Goal: Task Accomplishment & Management: Complete application form

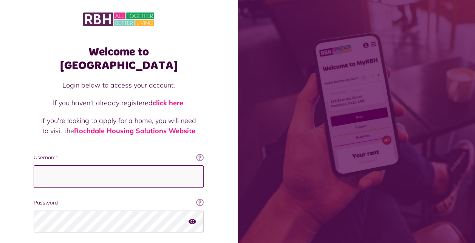
click at [102, 166] on input "Username" at bounding box center [119, 177] width 170 height 22
type input "**********"
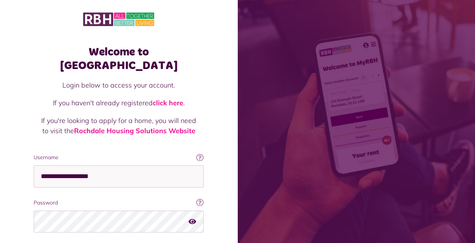
click at [196, 218] on icon "button" at bounding box center [193, 221] width 8 height 7
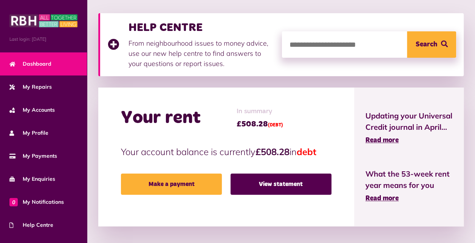
scroll to position [102, 0]
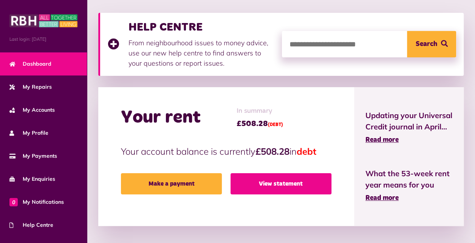
click at [269, 184] on link "View statement" at bounding box center [281, 183] width 101 height 21
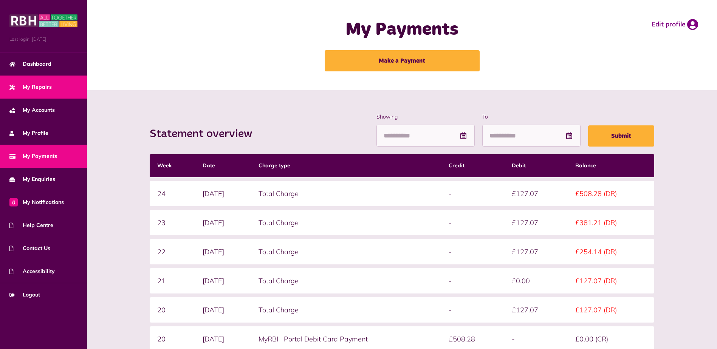
click at [39, 87] on span "My Repairs" at bounding box center [30, 87] width 42 height 8
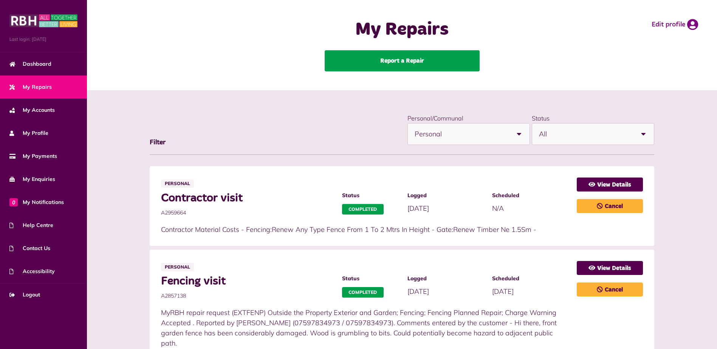
click at [407, 66] on link "Report a Repair" at bounding box center [402, 60] width 155 height 21
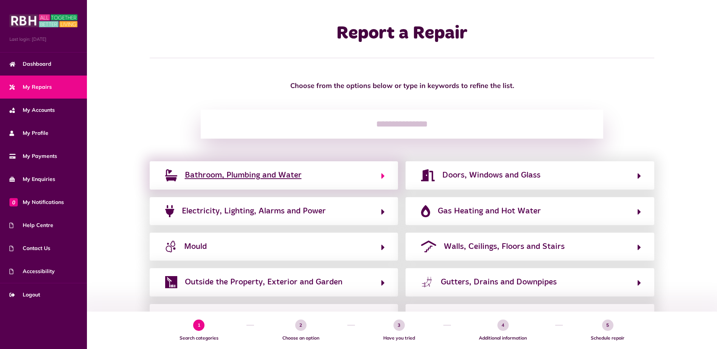
click at [296, 175] on span "Bathroom, Plumbing and Water" at bounding box center [243, 175] width 117 height 12
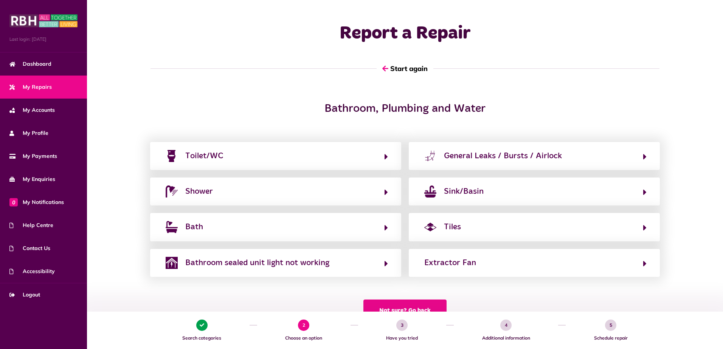
click at [407, 309] on button "Not sure? Go back" at bounding box center [404, 311] width 83 height 22
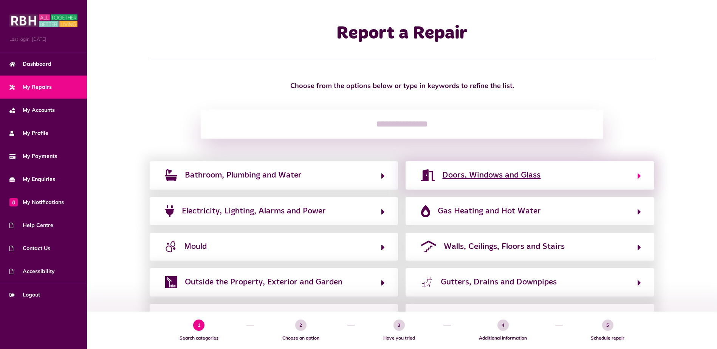
click at [535, 178] on span "Doors, Windows and Glass" at bounding box center [491, 175] width 98 height 12
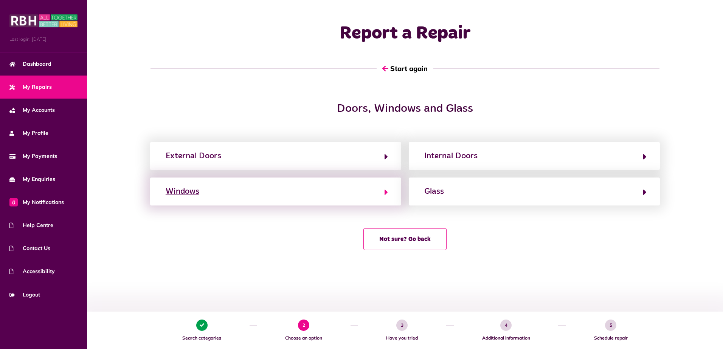
click at [280, 197] on button "Windows" at bounding box center [275, 191] width 224 height 13
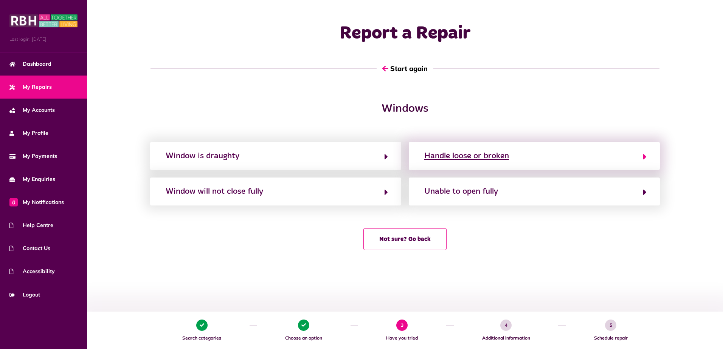
click at [507, 156] on div "Handle loose or broken" at bounding box center [466, 156] width 85 height 12
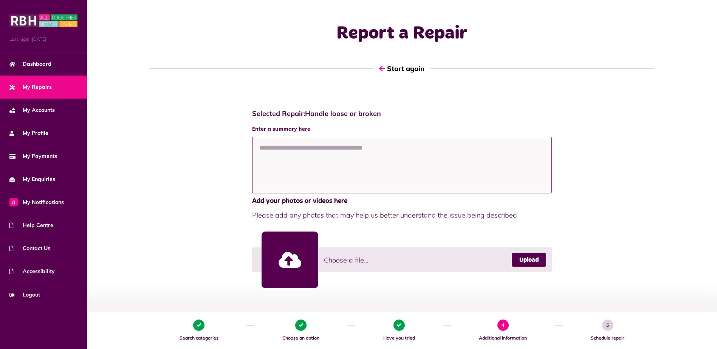
click at [371, 156] on textarea at bounding box center [402, 165] width 300 height 57
click at [430, 150] on textarea "**********" at bounding box center [402, 165] width 300 height 57
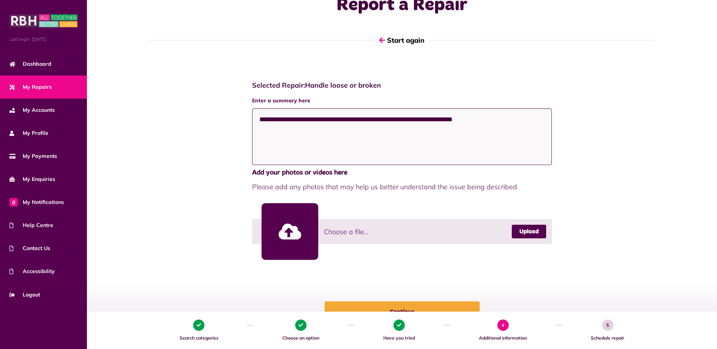
scroll to position [76, 0]
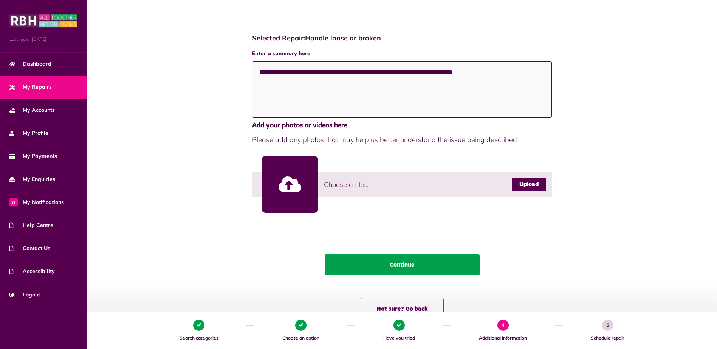
type textarea "**********"
click at [400, 268] on button "Continue" at bounding box center [402, 264] width 155 height 21
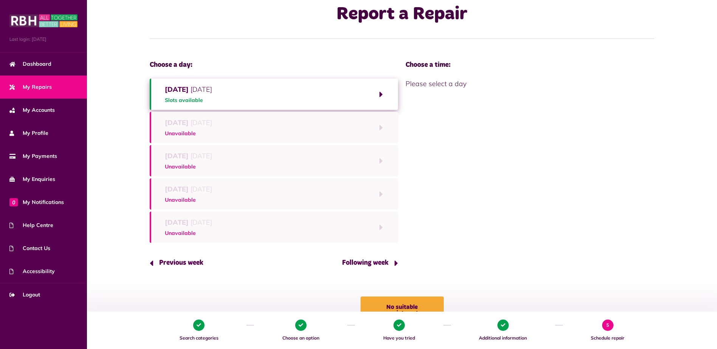
scroll to position [38, 0]
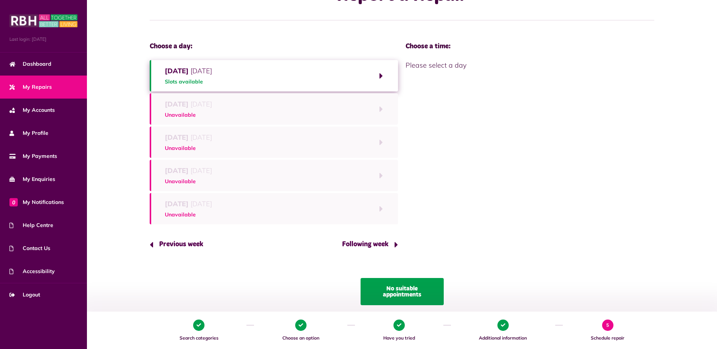
click at [408, 292] on button "No suitable appointments" at bounding box center [402, 291] width 83 height 27
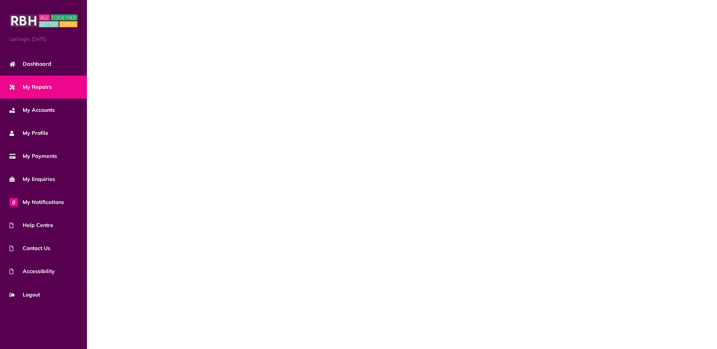
scroll to position [0, 0]
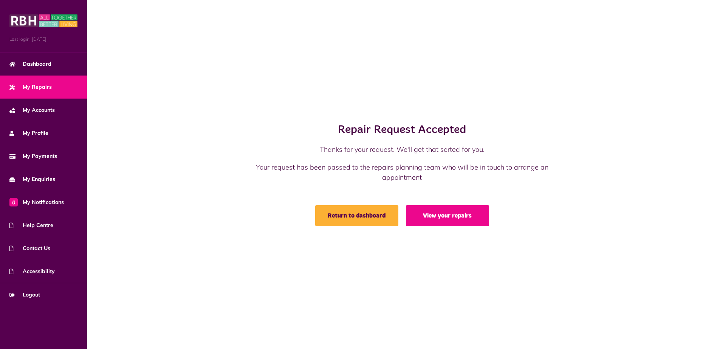
click at [433, 220] on link "View your repairs" at bounding box center [447, 215] width 83 height 21
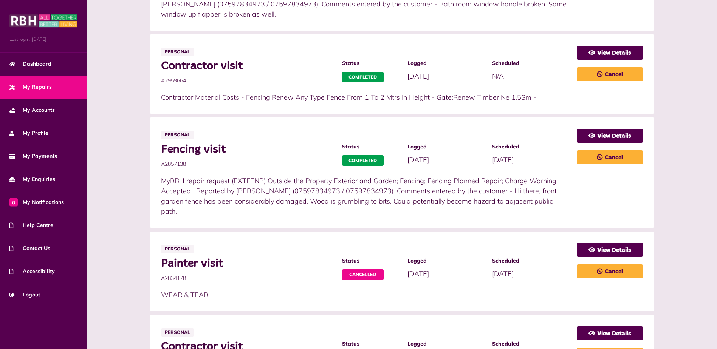
scroll to position [47, 0]
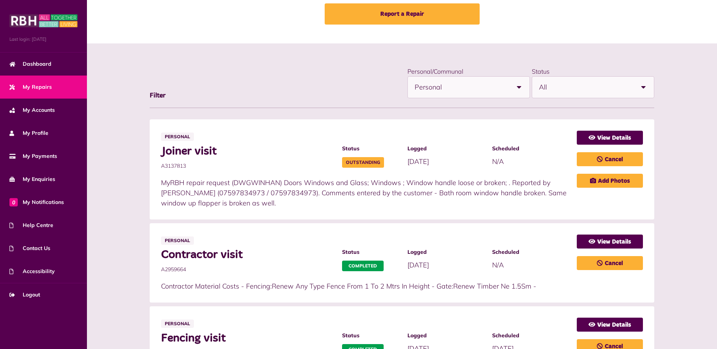
drag, startPoint x: 39, startPoint y: 84, endPoint x: 49, endPoint y: 85, distance: 9.9
click at [39, 84] on span "My Repairs" at bounding box center [30, 87] width 42 height 8
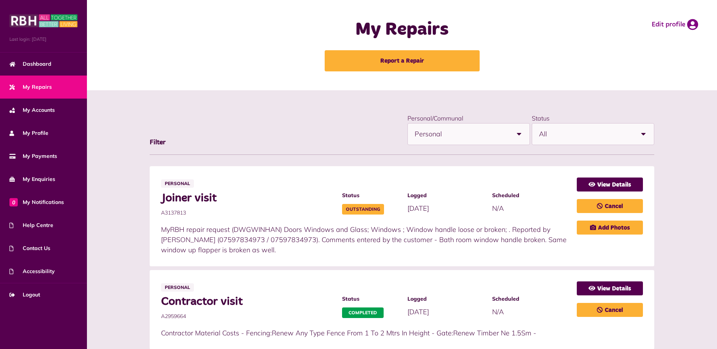
click at [628, 137] on span "All" at bounding box center [586, 134] width 94 height 21
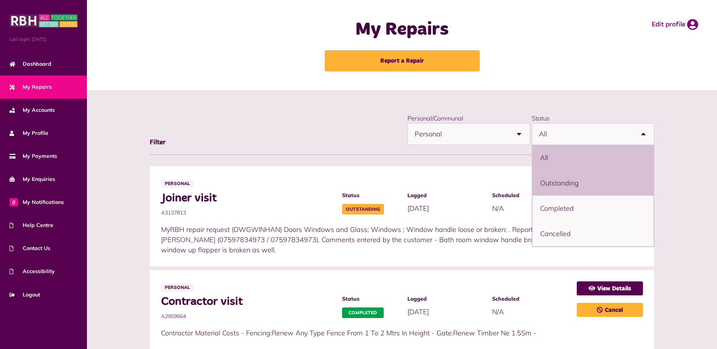
click at [585, 181] on li "Outstanding" at bounding box center [592, 182] width 121 height 25
select select "**********"
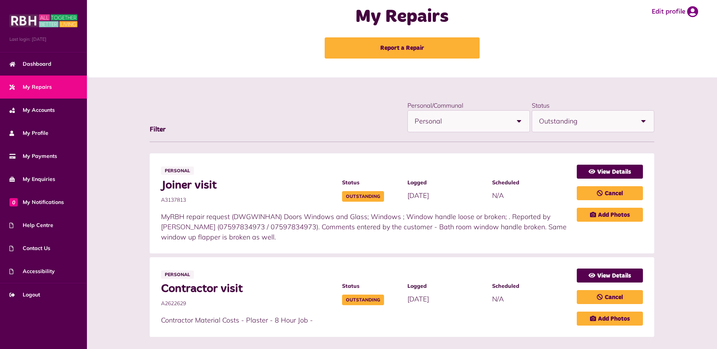
scroll to position [23, 0]
